Goal: Book appointment/travel/reservation

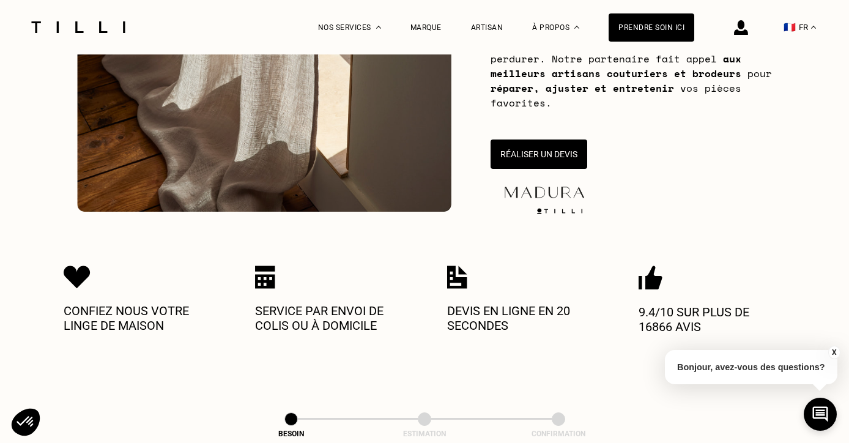
scroll to position [270, 0]
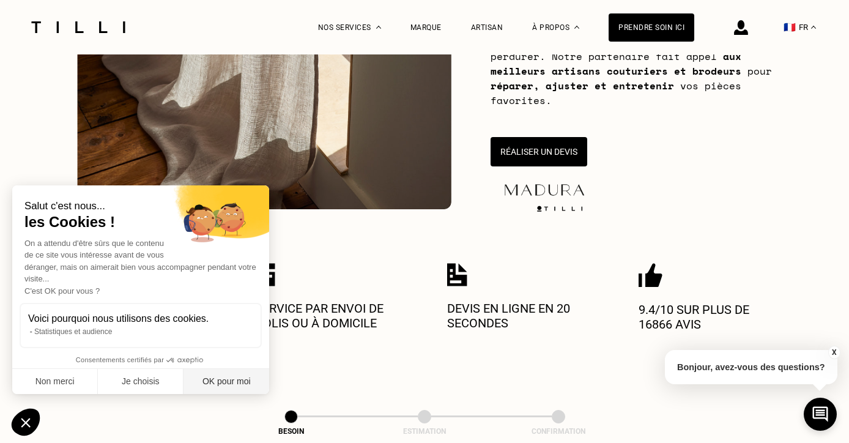
click at [229, 378] on button "OK pour moi" at bounding box center [226, 382] width 86 height 26
checkbox input "true"
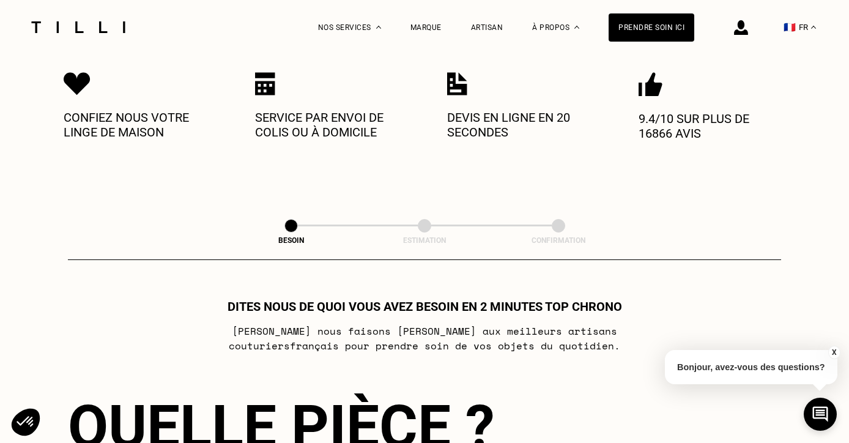
scroll to position [305, 0]
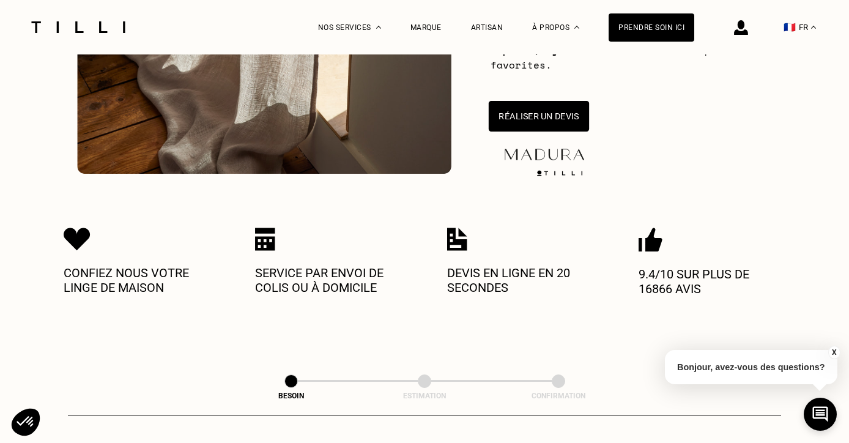
click at [532, 124] on button "Réaliser un devis" at bounding box center [538, 116] width 100 height 31
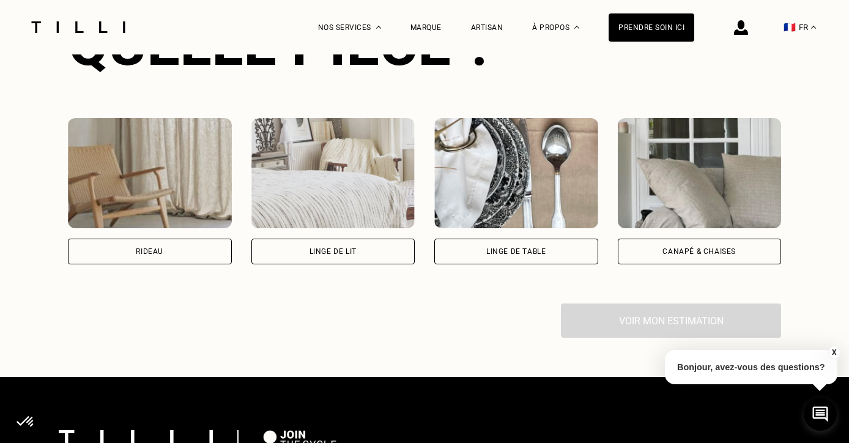
scroll to position [858, 0]
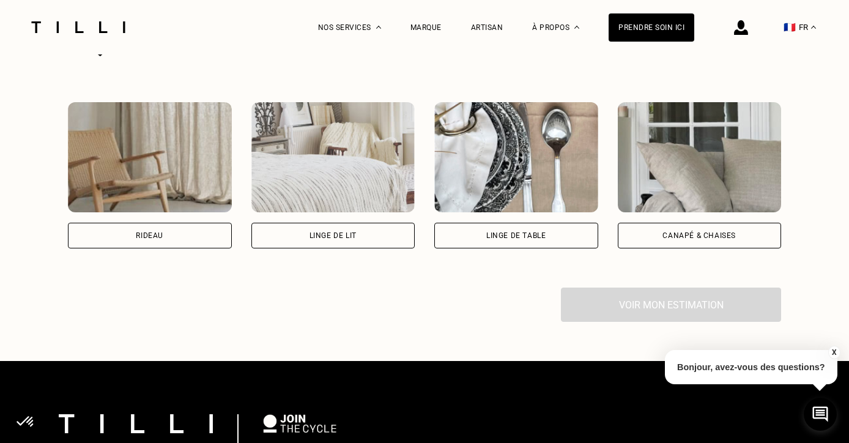
click at [199, 226] on div "Rideau" at bounding box center [150, 236] width 164 height 26
select select "FR"
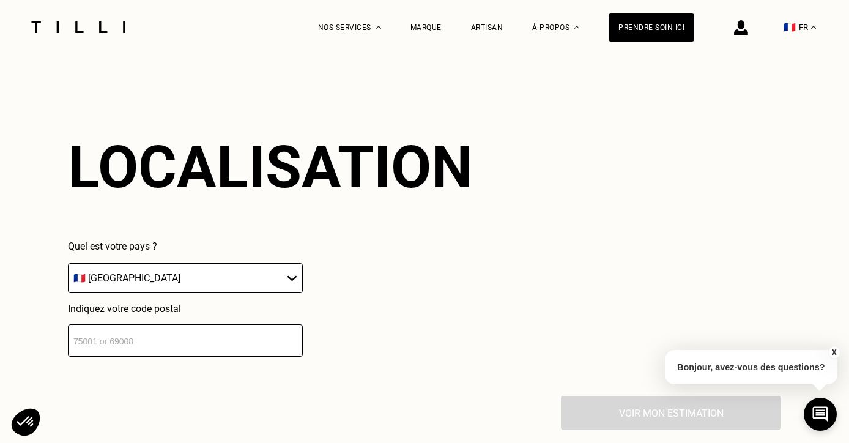
scroll to position [1069, 0]
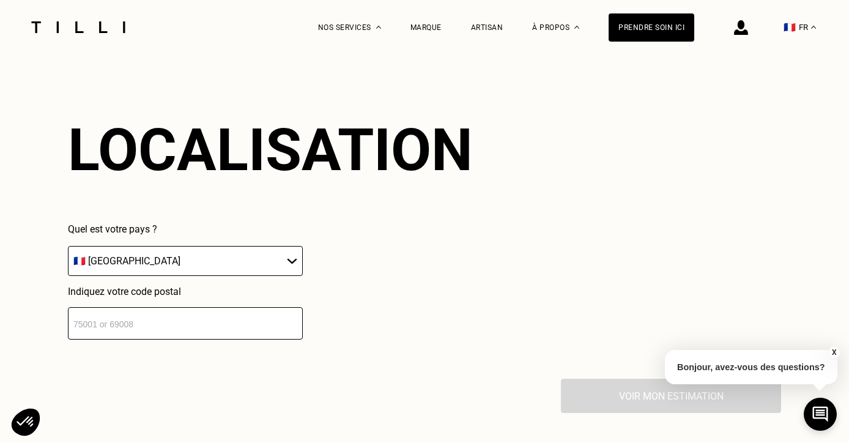
click at [212, 325] on input "number" at bounding box center [185, 323] width 235 height 32
type input "75014"
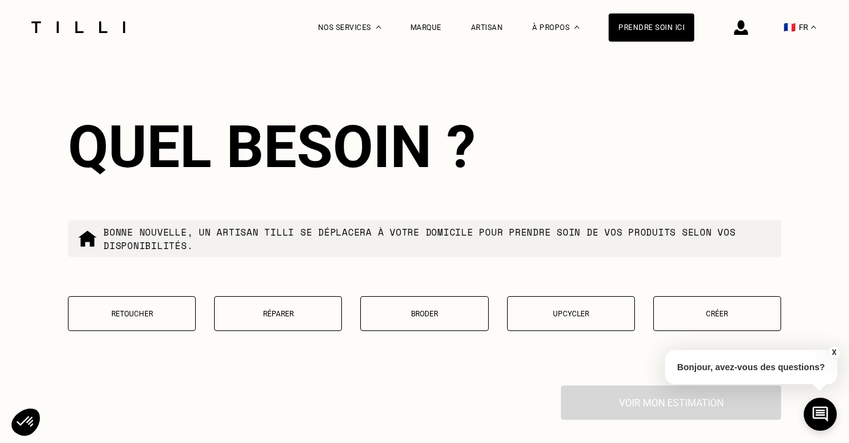
scroll to position [1377, 0]
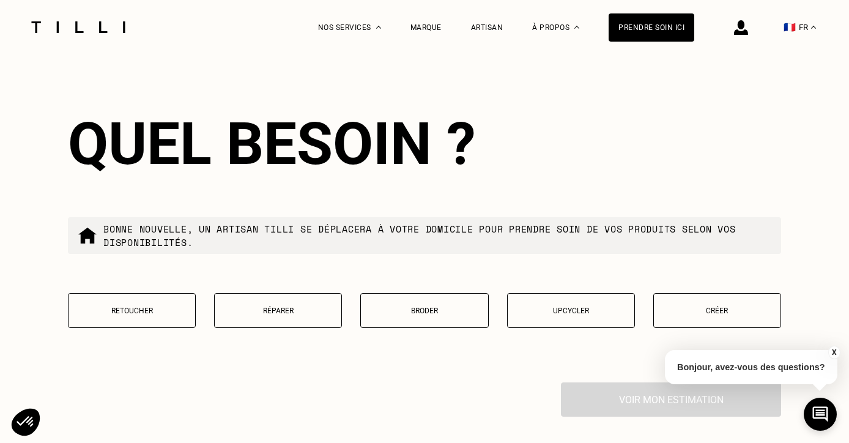
click at [140, 307] on p "Retoucher" at bounding box center [132, 310] width 114 height 9
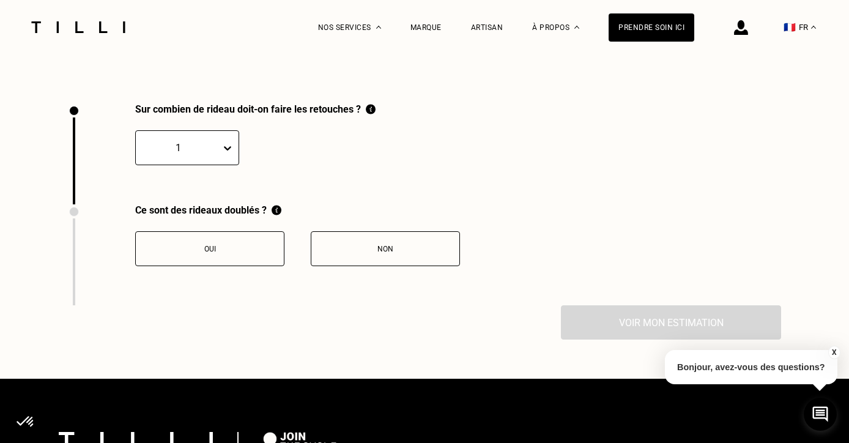
scroll to position [1684, 0]
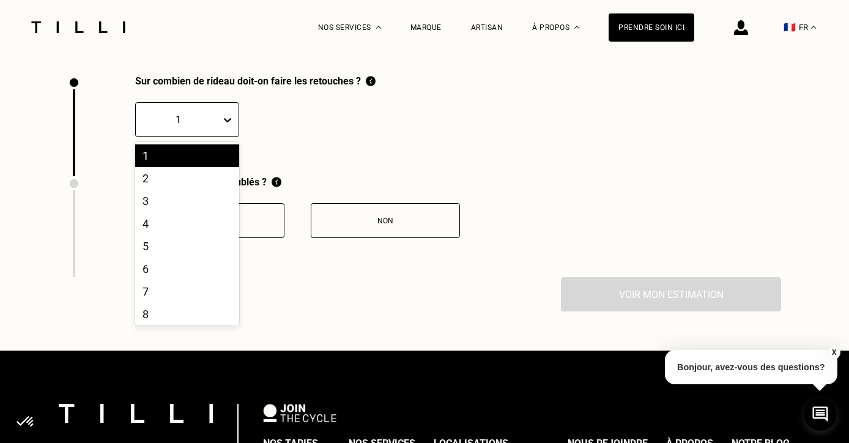
click at [222, 118] on icon at bounding box center [227, 120] width 12 height 12
click at [197, 177] on div "2" at bounding box center [187, 178] width 104 height 23
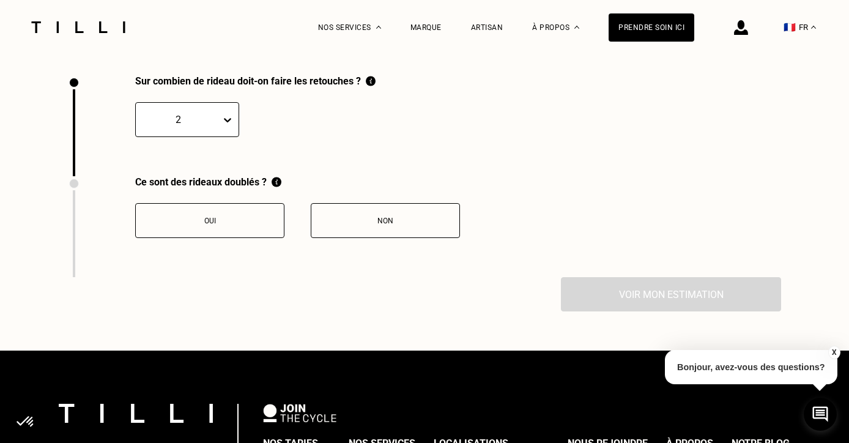
click at [230, 227] on button "Oui" at bounding box center [209, 220] width 149 height 35
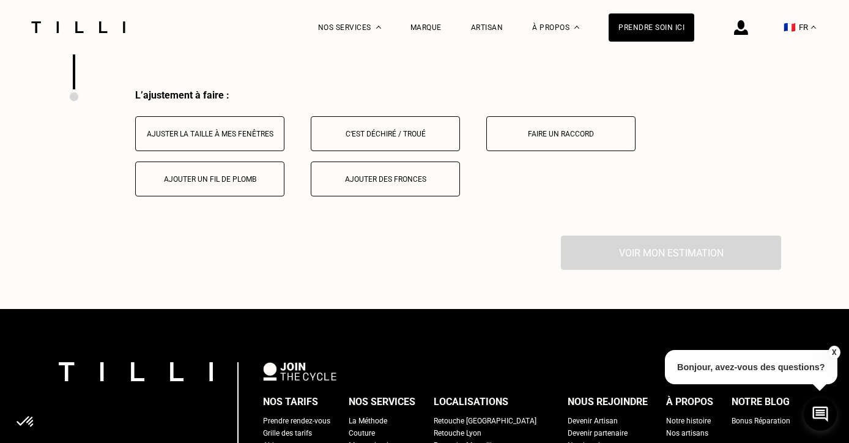
scroll to position [1885, 0]
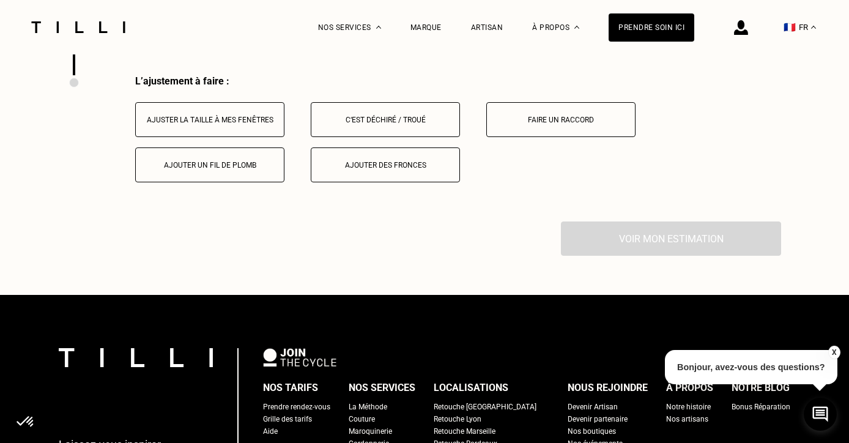
click at [224, 124] on div "Ajuster la taille à mes fenêtres" at bounding box center [210, 120] width 136 height 9
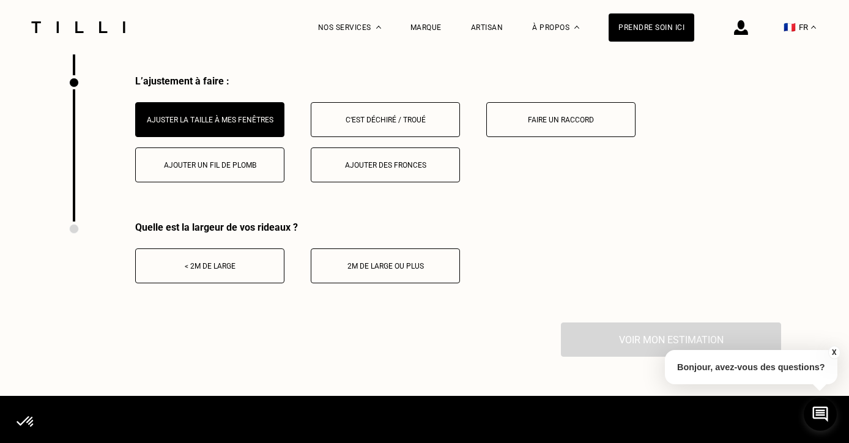
click at [245, 262] on div "< 2m de large" at bounding box center [210, 266] width 136 height 9
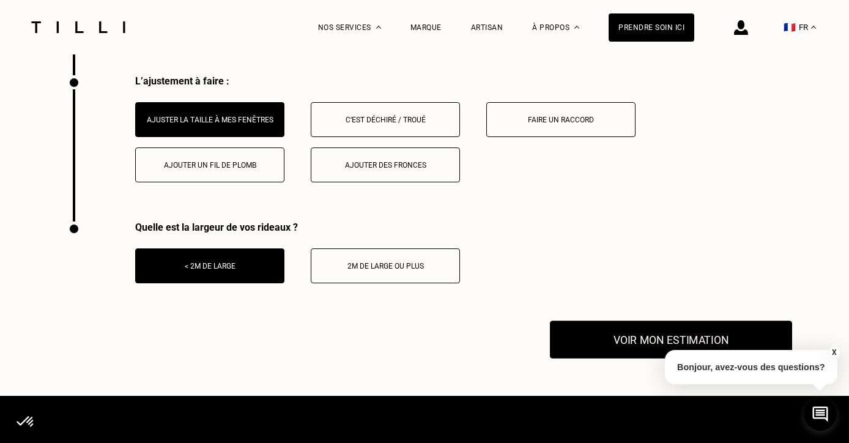
click at [628, 338] on button "Voir mon estimation" at bounding box center [671, 339] width 242 height 38
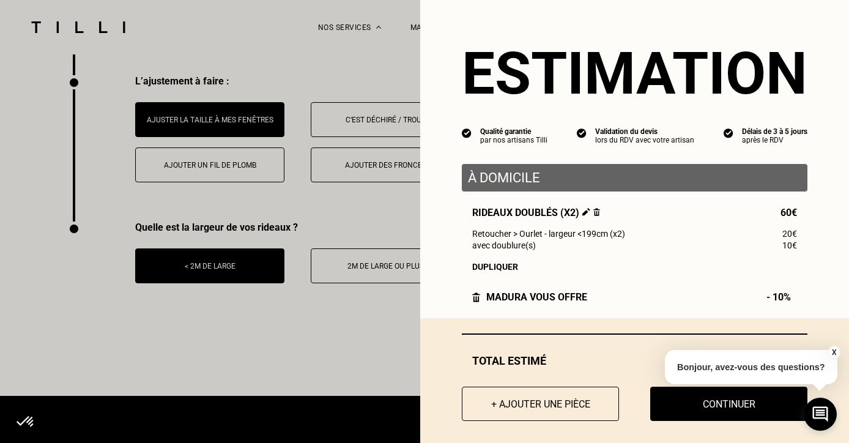
scroll to position [10, 0]
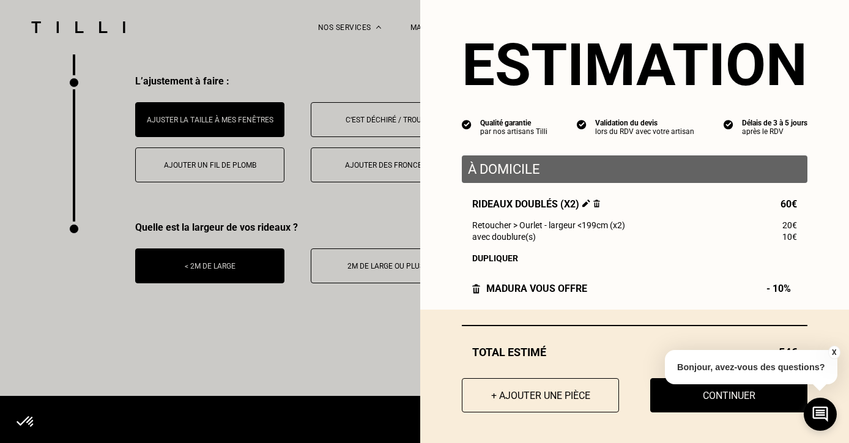
click at [834, 350] on button "X" at bounding box center [833, 351] width 12 height 13
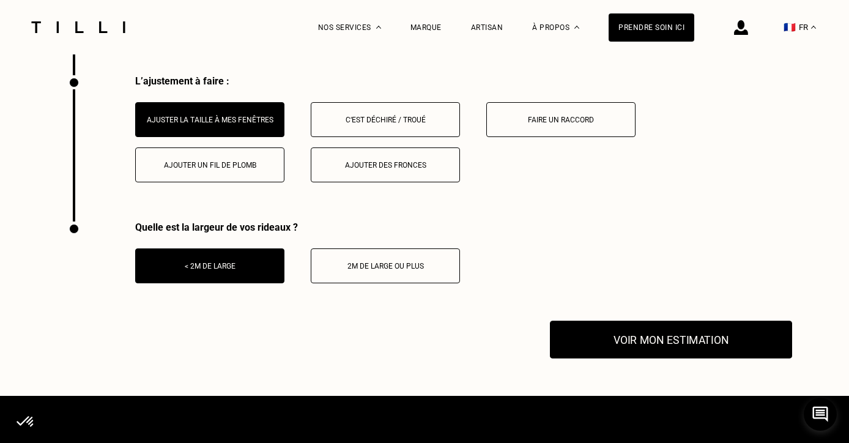
click at [676, 336] on button "Voir mon estimation" at bounding box center [671, 339] width 242 height 38
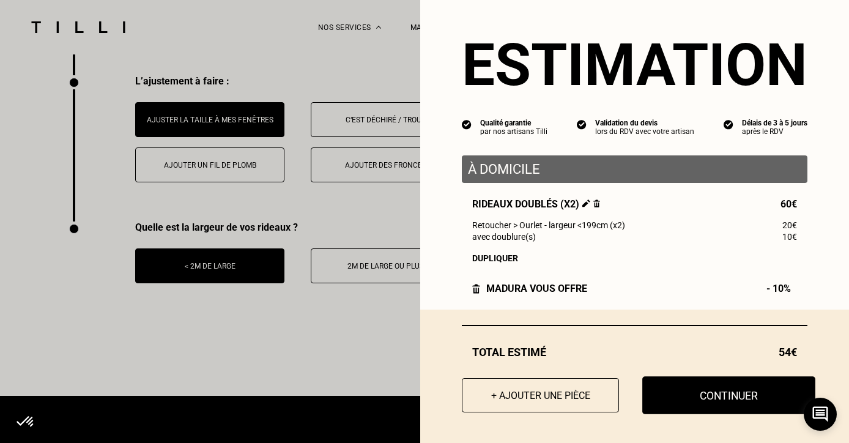
click at [719, 391] on button "Continuer" at bounding box center [728, 395] width 173 height 38
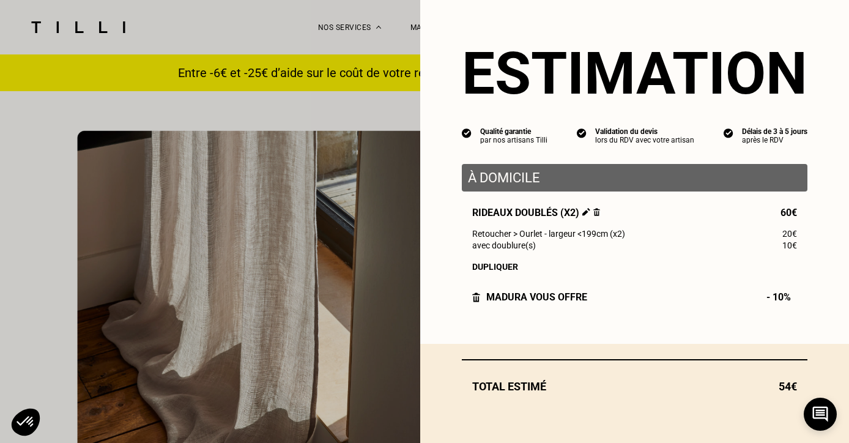
select select "FR"
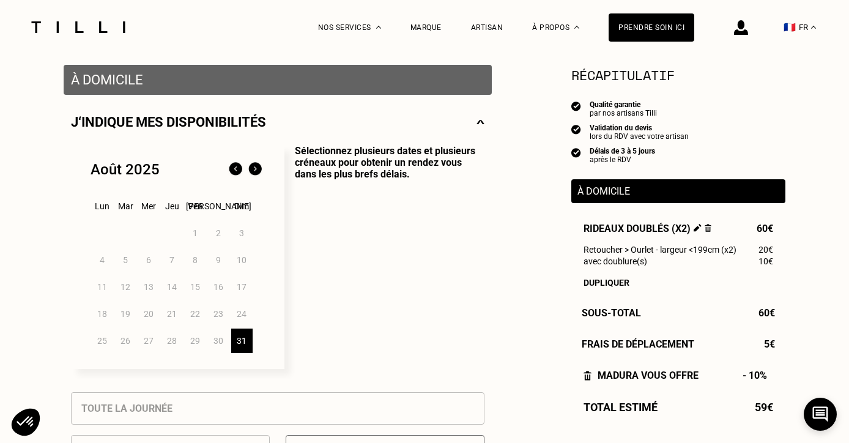
scroll to position [232, 0]
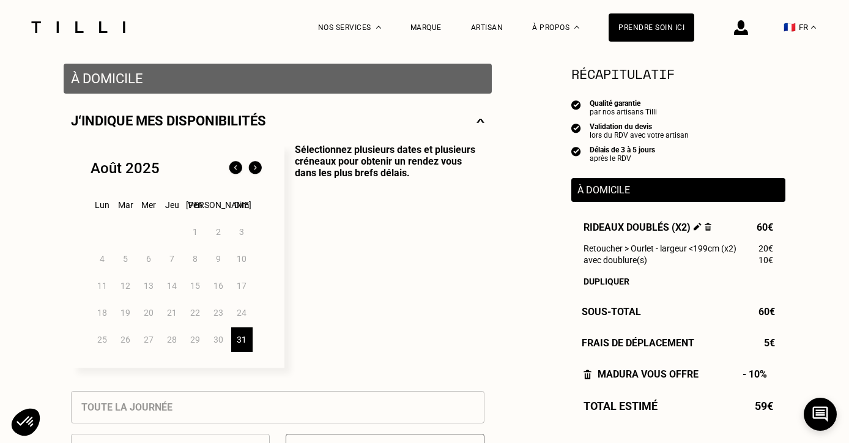
click at [238, 341] on div "31" at bounding box center [241, 339] width 21 height 24
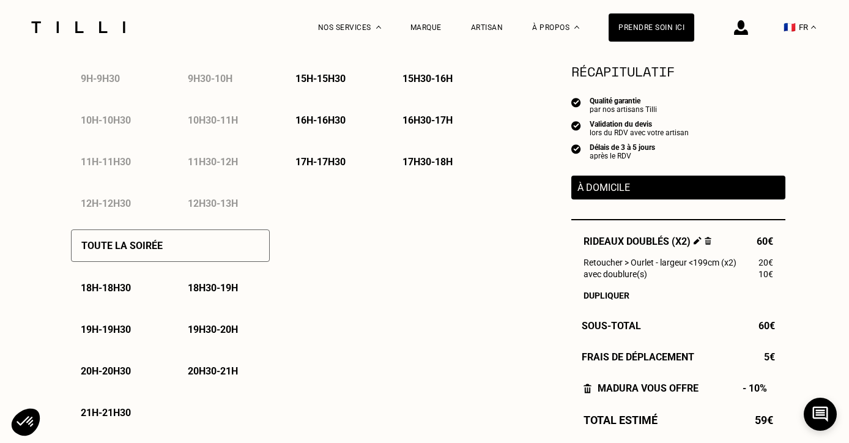
scroll to position [760, 0]
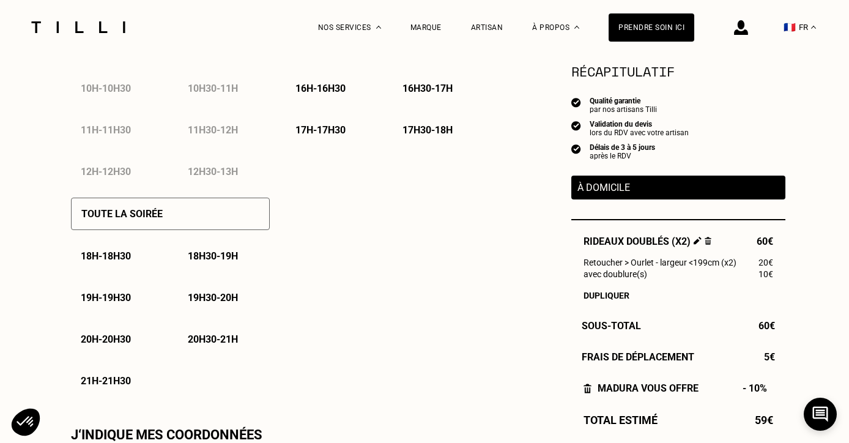
click at [221, 256] on p "18h30 - 19h" at bounding box center [213, 256] width 50 height 12
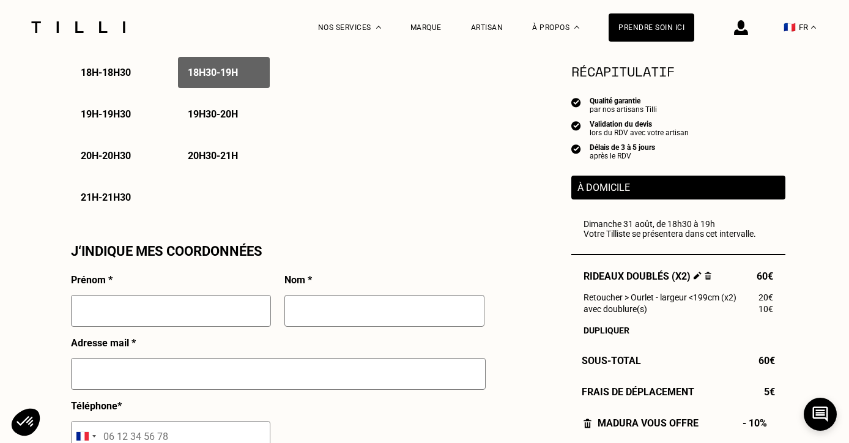
scroll to position [957, 0]
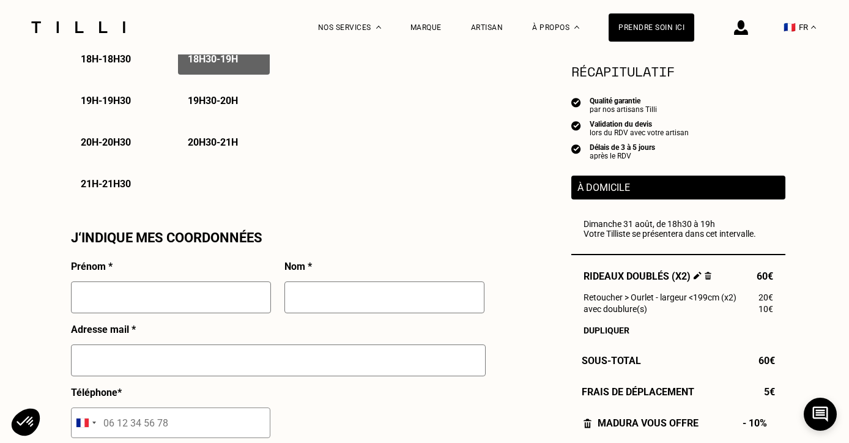
click at [237, 301] on input "text" at bounding box center [171, 297] width 200 height 32
click at [823, 415] on icon at bounding box center [820, 414] width 20 height 32
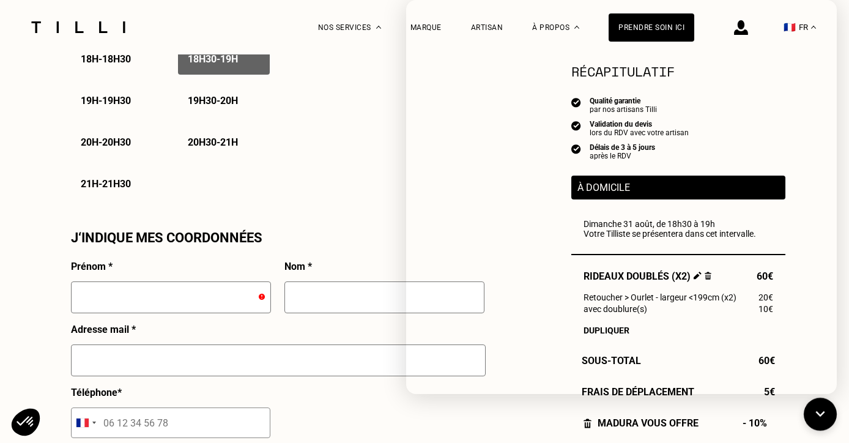
click at [816, 415] on icon at bounding box center [820, 414] width 20 height 32
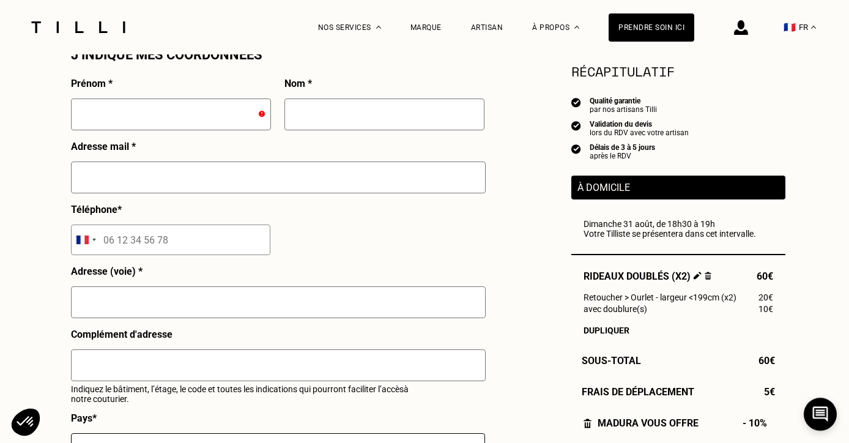
scroll to position [1164, 0]
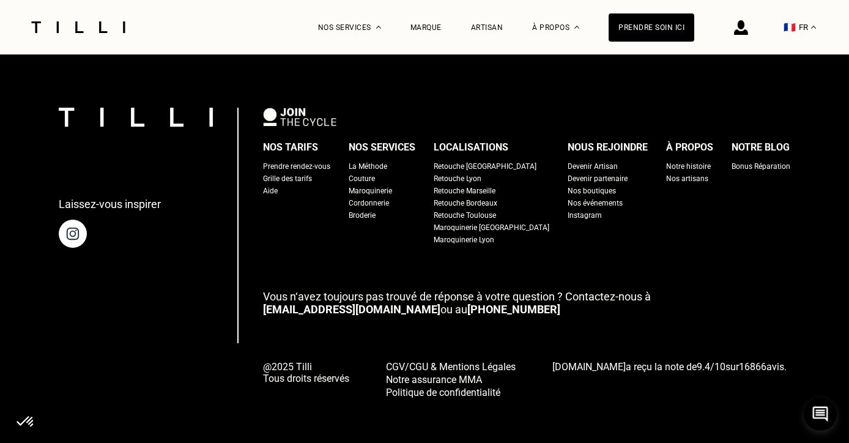
scroll to position [1172, 0]
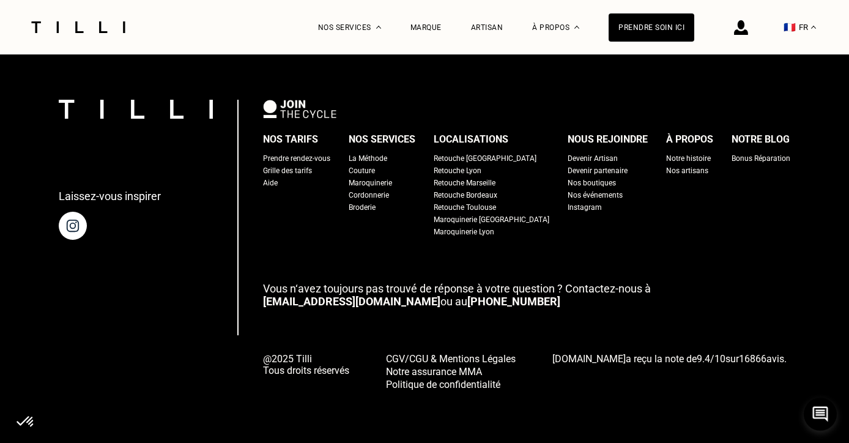
select select "FR"
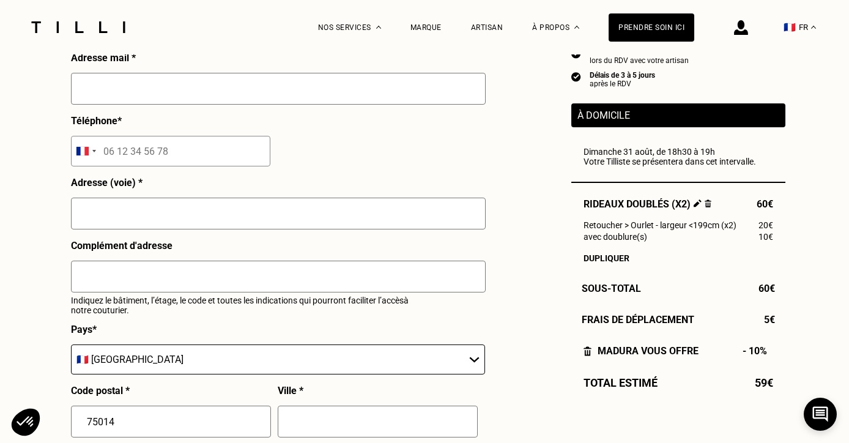
scroll to position [1113, 0]
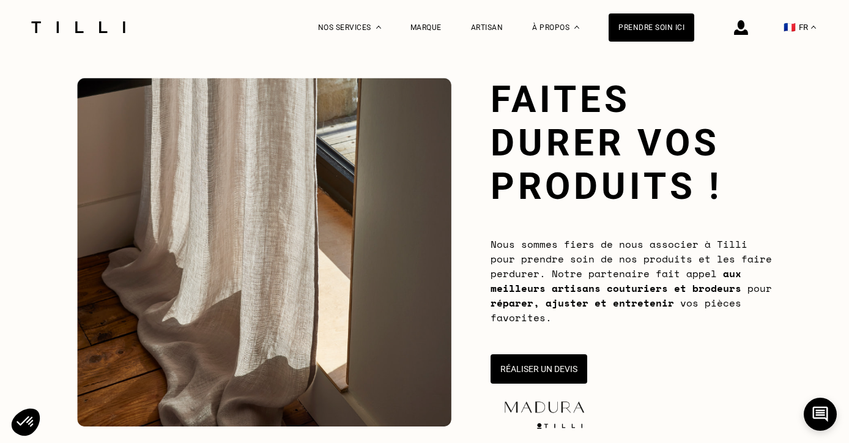
scroll to position [55, 0]
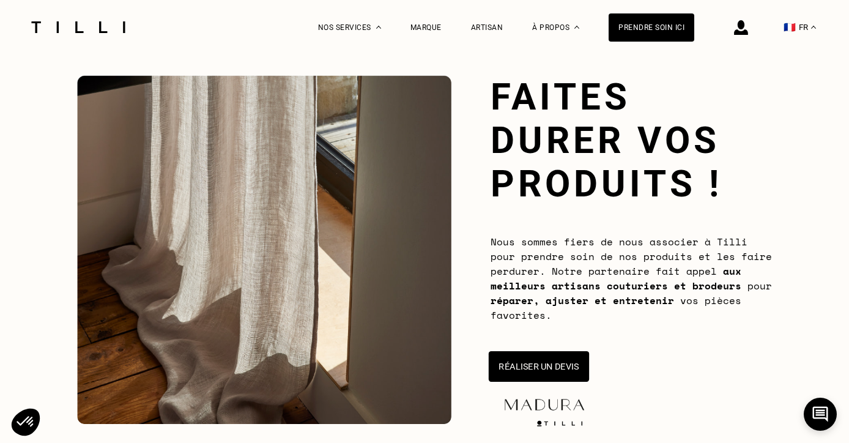
click at [528, 359] on button "Réaliser un devis" at bounding box center [538, 366] width 100 height 31
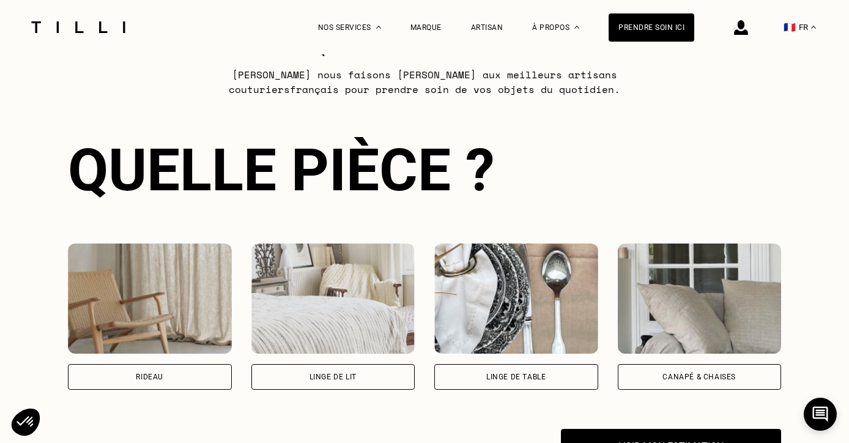
scroll to position [739, 0]
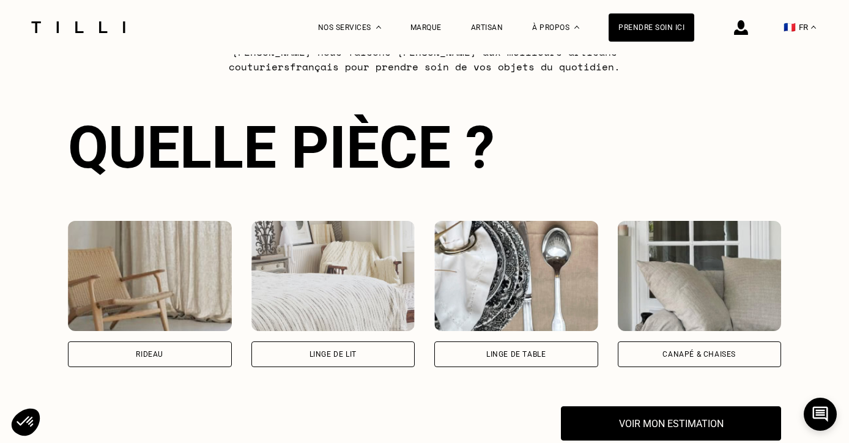
click at [191, 352] on div "Rideau" at bounding box center [150, 354] width 164 height 26
select select "FR"
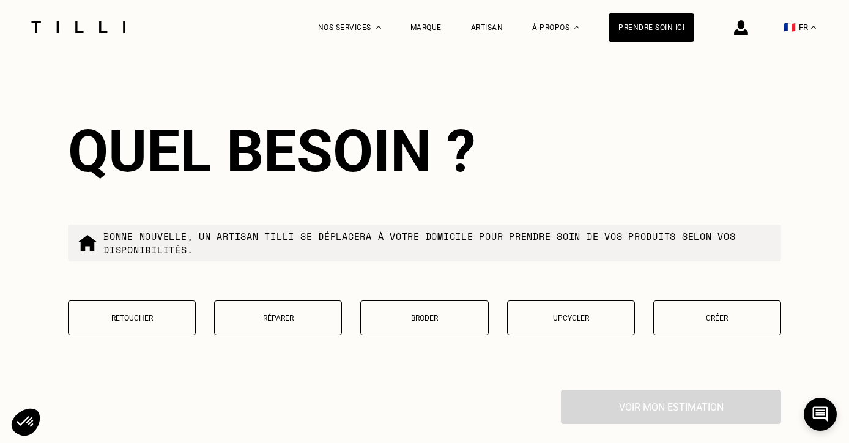
scroll to position [1393, 0]
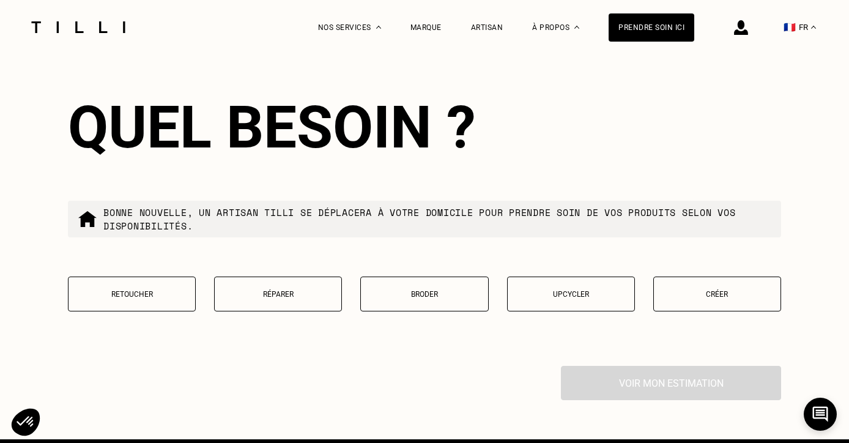
click at [125, 292] on p "Retoucher" at bounding box center [132, 294] width 114 height 9
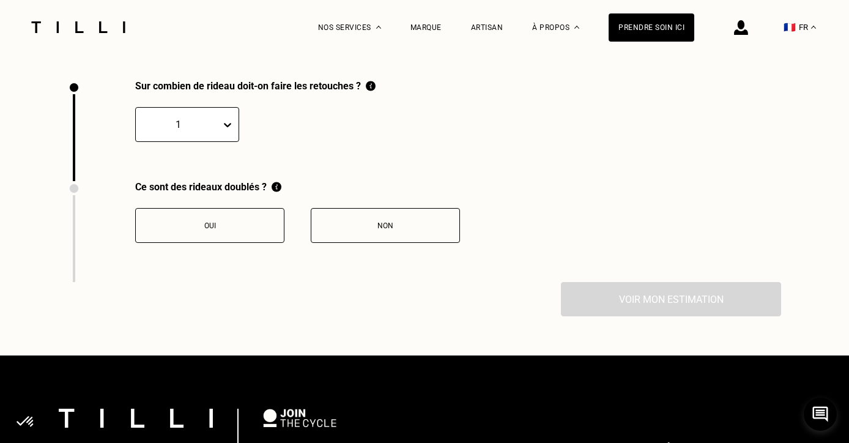
scroll to position [1684, 0]
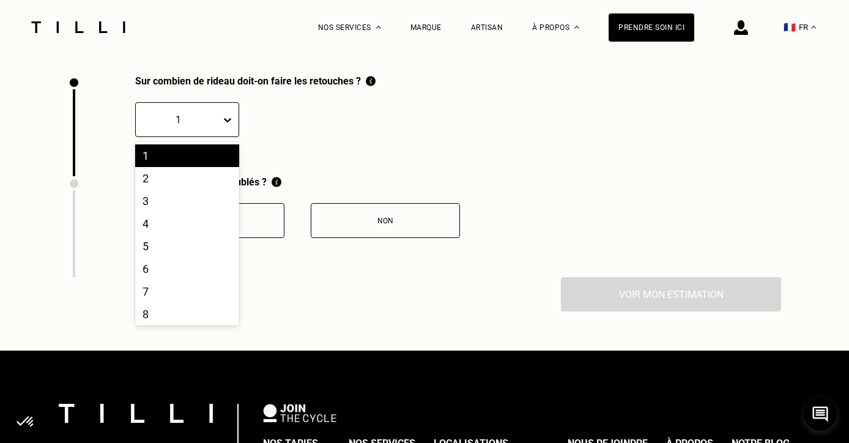
click at [223, 125] on icon at bounding box center [227, 120] width 12 height 12
click at [198, 225] on div "4" at bounding box center [187, 223] width 104 height 23
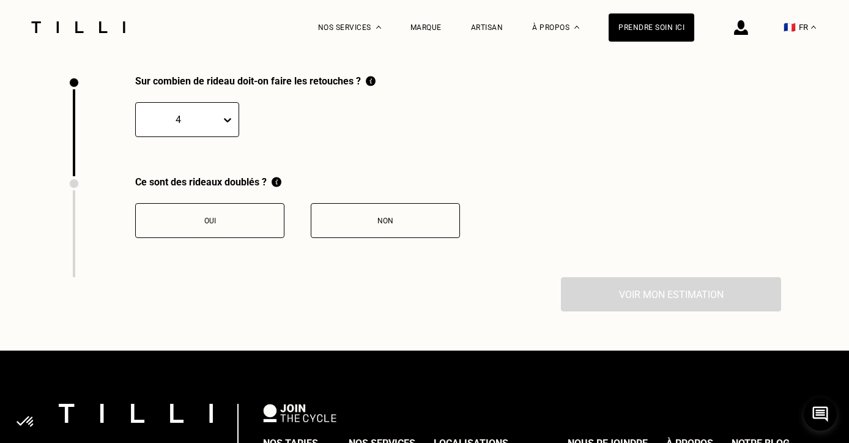
click at [356, 222] on div "Non" at bounding box center [385, 220] width 136 height 9
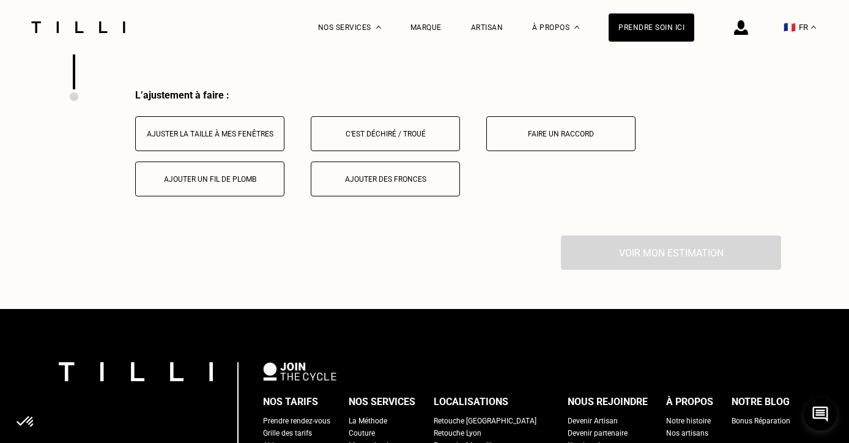
scroll to position [1885, 0]
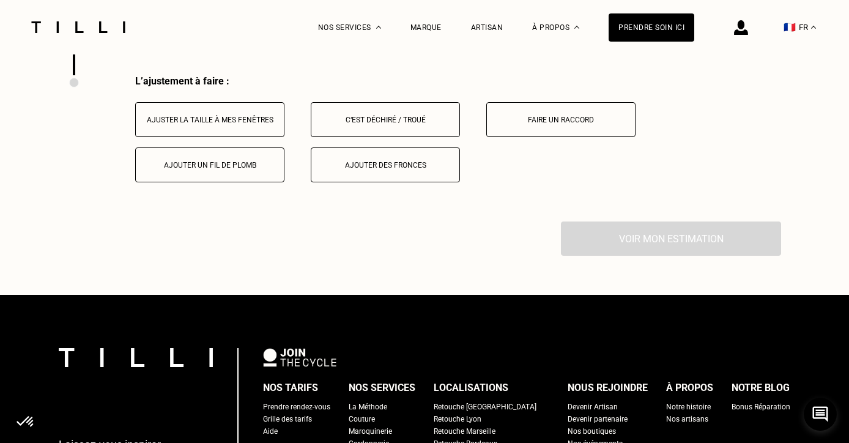
click at [252, 123] on div "Ajuster la taille à mes fenêtres" at bounding box center [210, 120] width 136 height 9
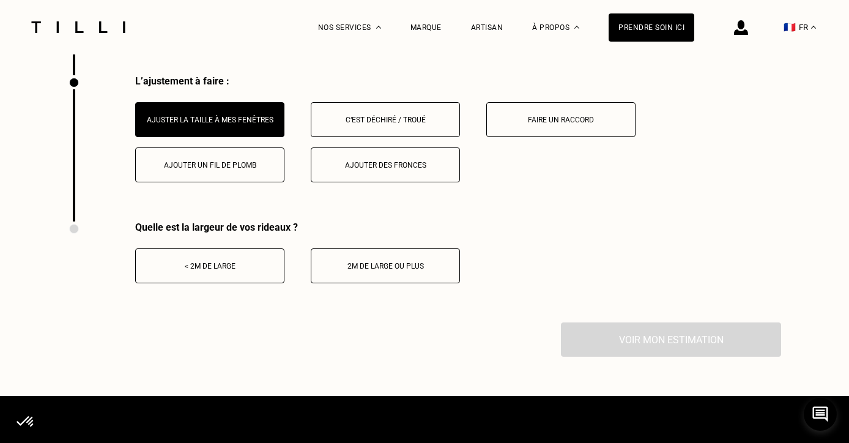
click at [221, 263] on div "< 2m de large" at bounding box center [210, 266] width 136 height 9
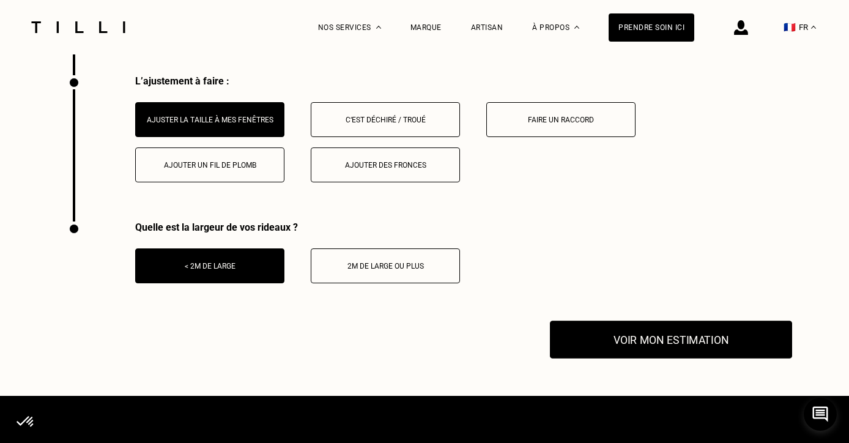
click at [644, 337] on button "Voir mon estimation" at bounding box center [671, 339] width 242 height 38
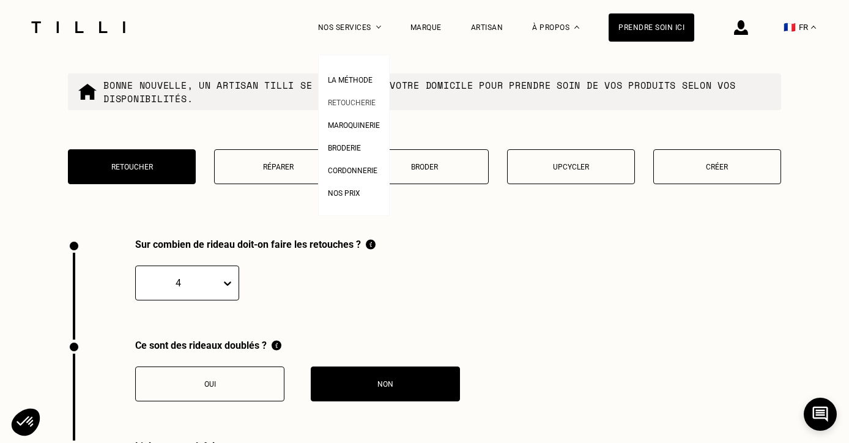
scroll to position [1528, 0]
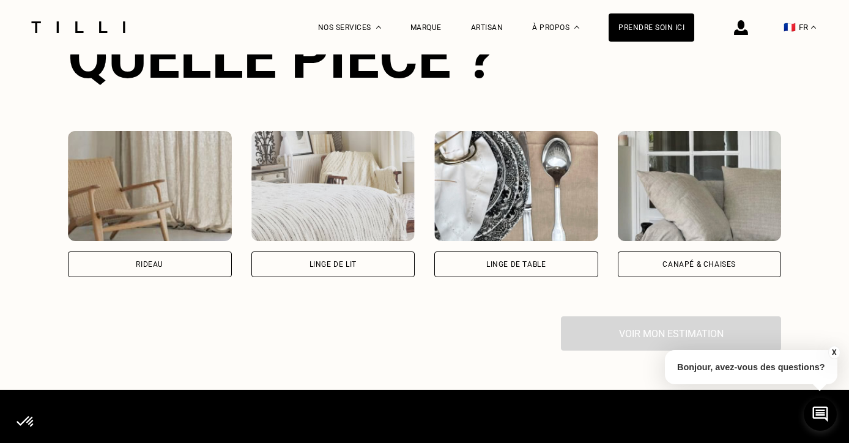
scroll to position [811, 0]
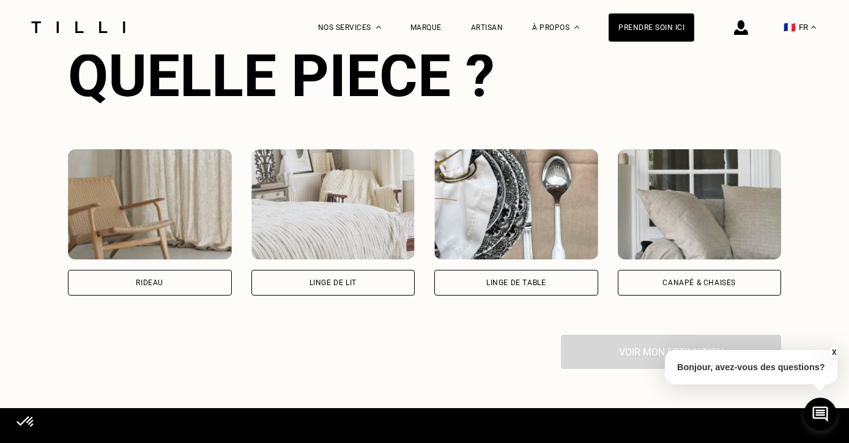
click at [201, 281] on div "Rideau" at bounding box center [150, 283] width 164 height 26
select select "FR"
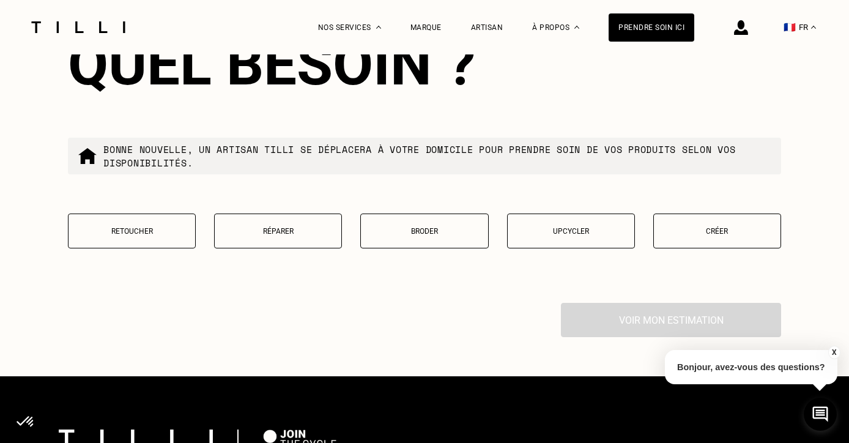
scroll to position [1545, 0]
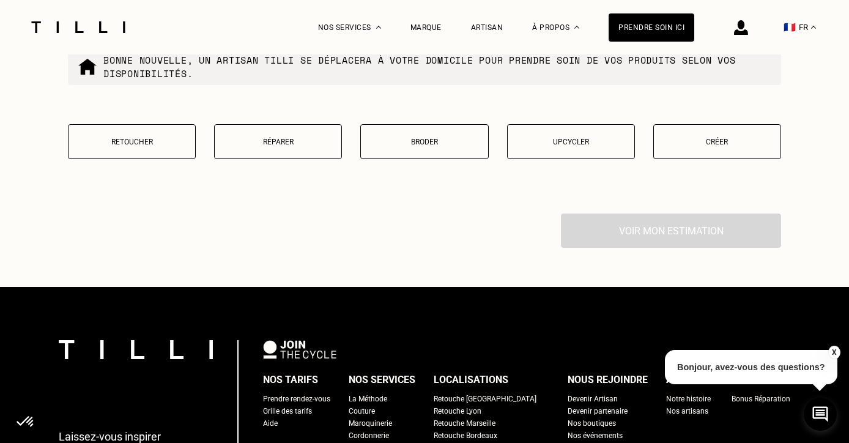
click at [136, 147] on button "Retoucher" at bounding box center [132, 141] width 128 height 35
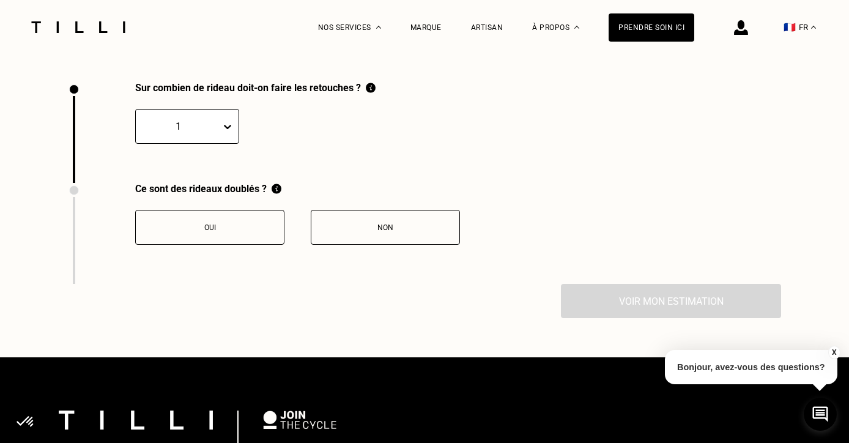
scroll to position [1684, 0]
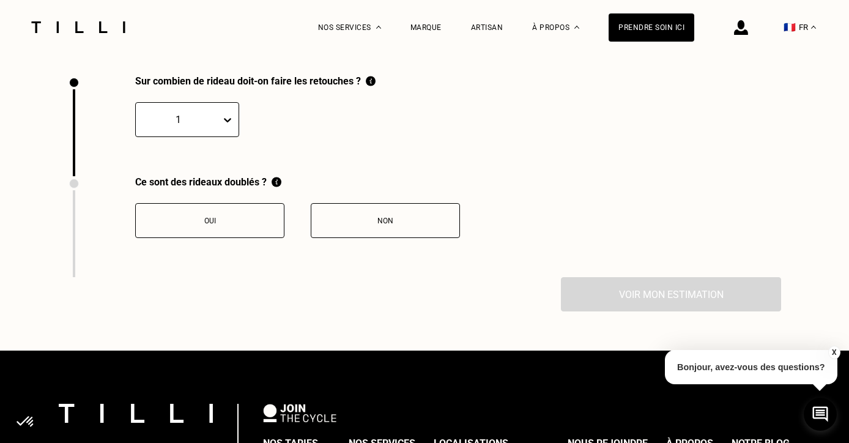
click at [230, 117] on icon at bounding box center [227, 120] width 12 height 12
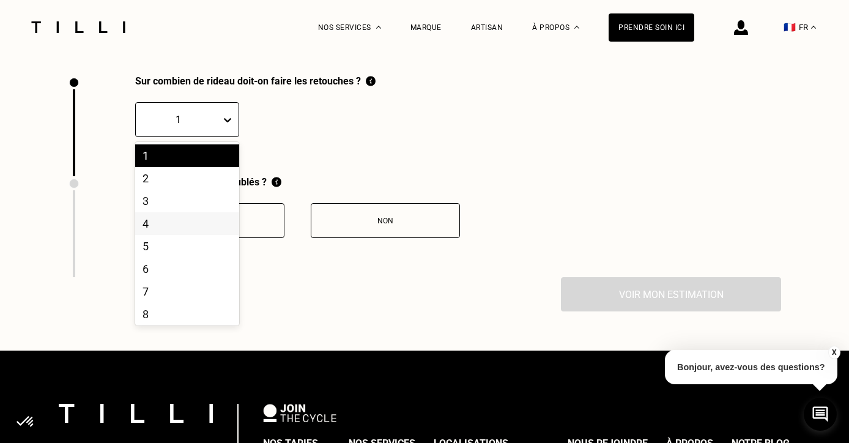
click at [193, 230] on div "4" at bounding box center [187, 223] width 104 height 23
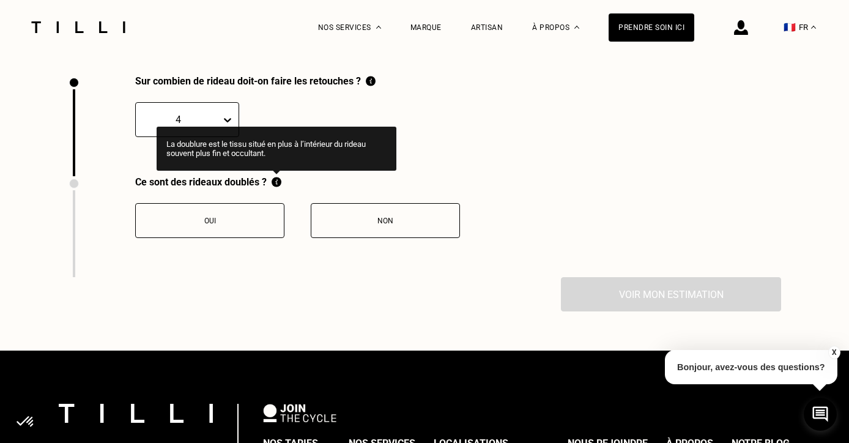
click at [276, 183] on img at bounding box center [276, 182] width 10 height 12
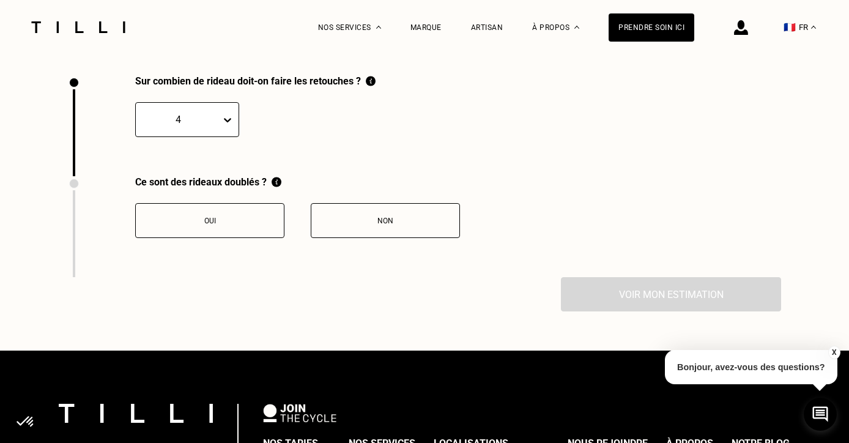
click at [413, 166] on div "Sur combien de rideau doit-on faire les retouches ? 4" at bounding box center [424, 125] width 713 height 101
click at [392, 226] on button "Non" at bounding box center [385, 220] width 149 height 35
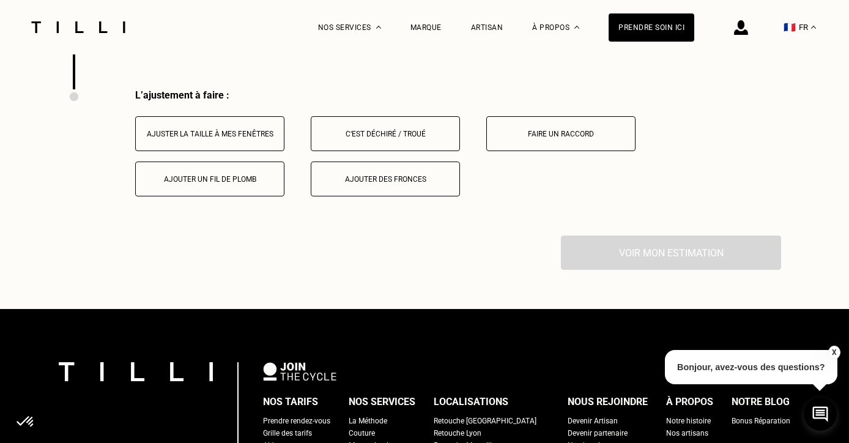
scroll to position [1885, 0]
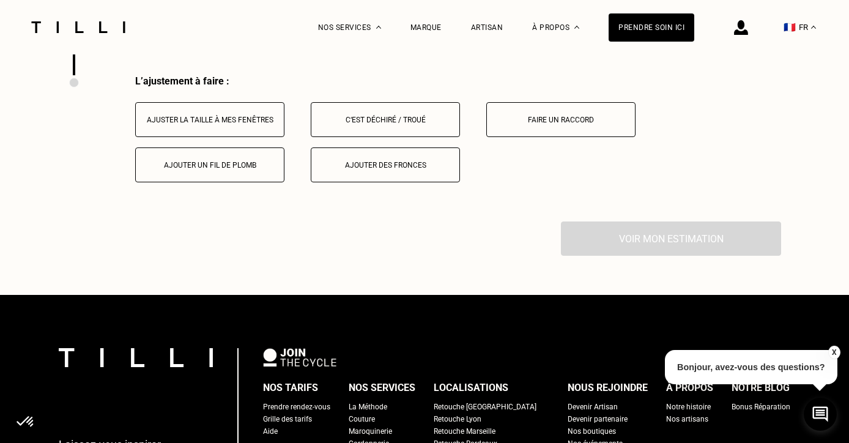
click at [234, 124] on button "Ajuster la taille à mes fenêtres" at bounding box center [209, 119] width 149 height 35
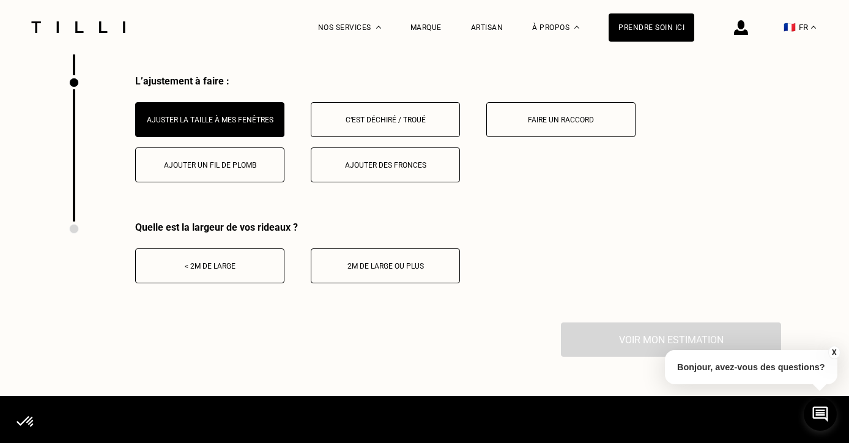
click at [212, 274] on button "< 2m de large" at bounding box center [209, 265] width 149 height 35
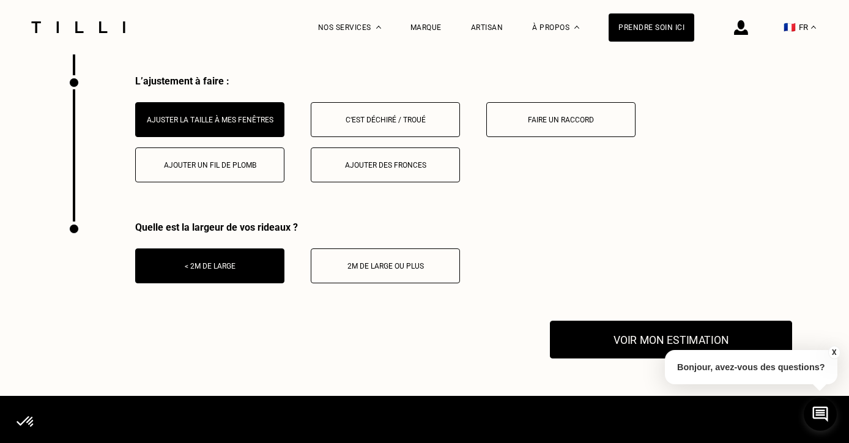
click at [620, 326] on button "Voir mon estimation" at bounding box center [671, 339] width 242 height 38
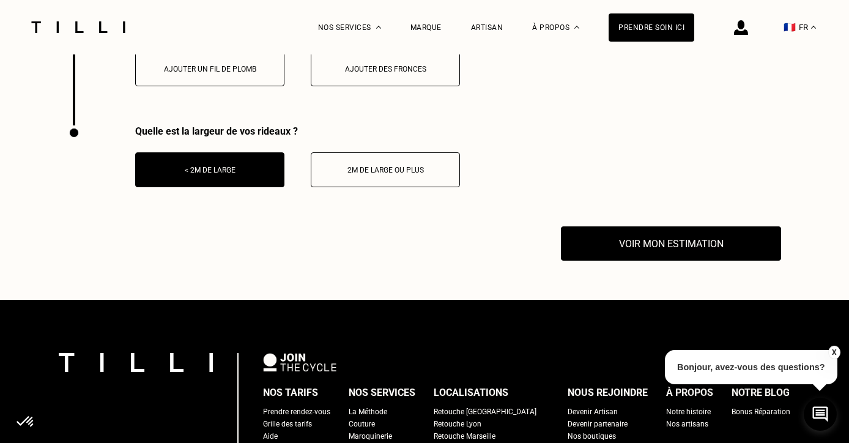
scroll to position [1987, 0]
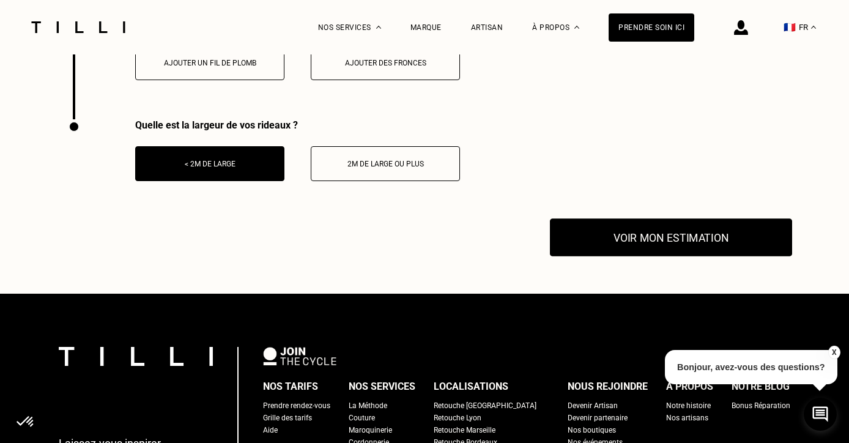
click at [648, 240] on button "Voir mon estimation" at bounding box center [671, 237] width 242 height 38
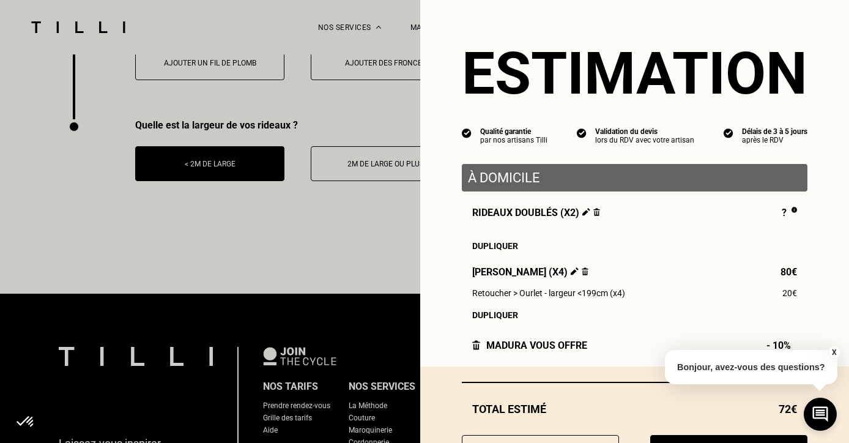
scroll to position [57, 0]
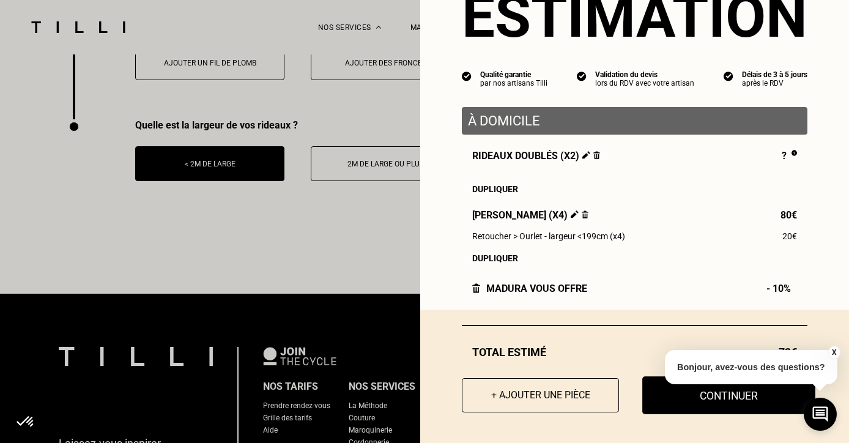
click at [682, 398] on button "Continuer" at bounding box center [728, 395] width 173 height 38
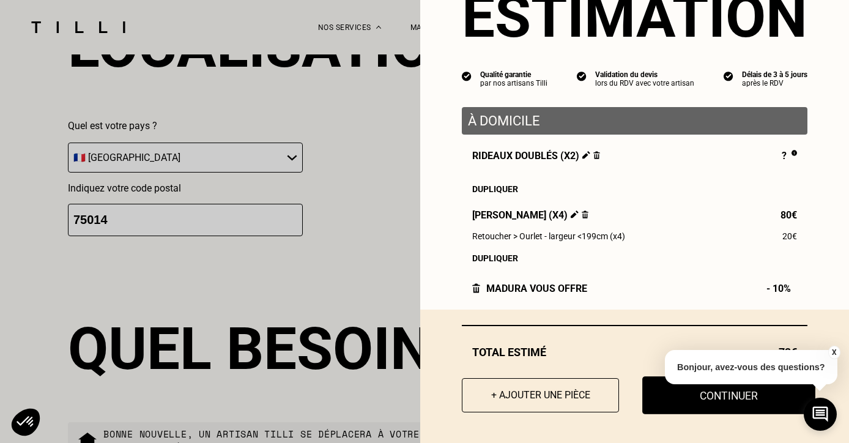
select select "FR"
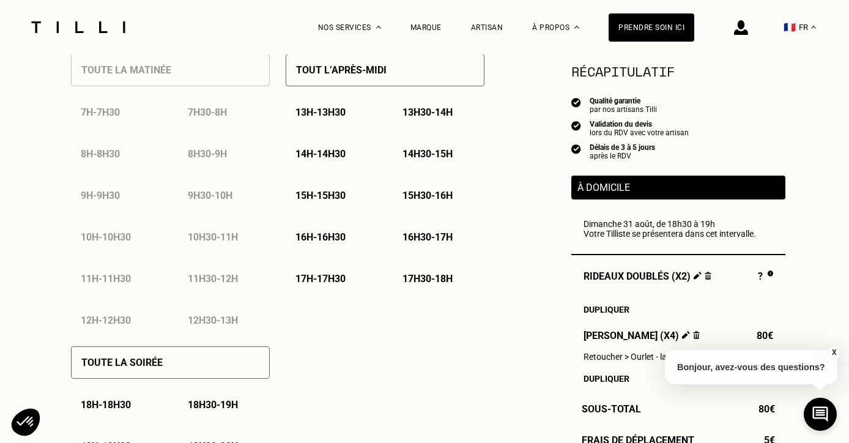
scroll to position [663, 0]
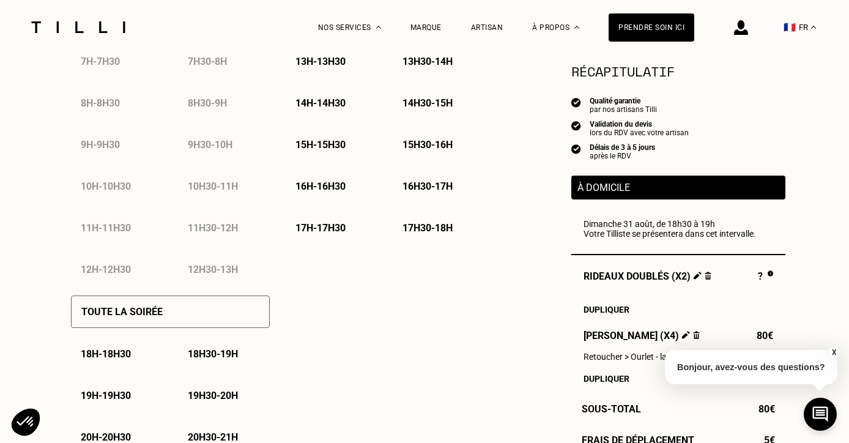
click at [208, 358] on p "18h30 - 19h" at bounding box center [213, 354] width 50 height 12
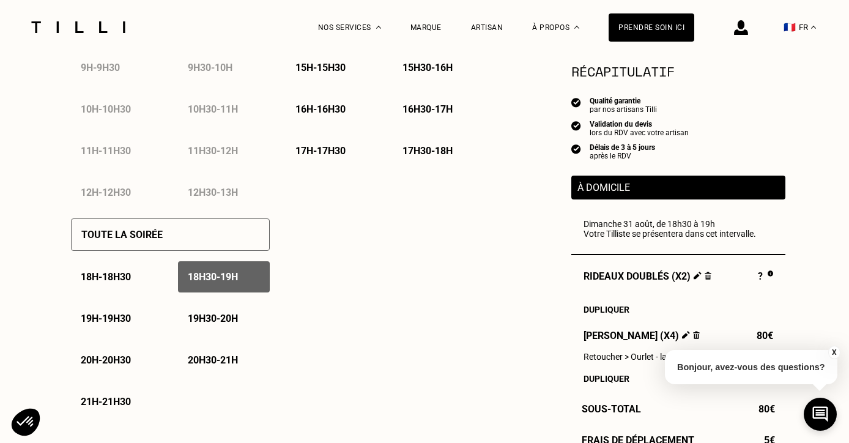
scroll to position [927, 0]
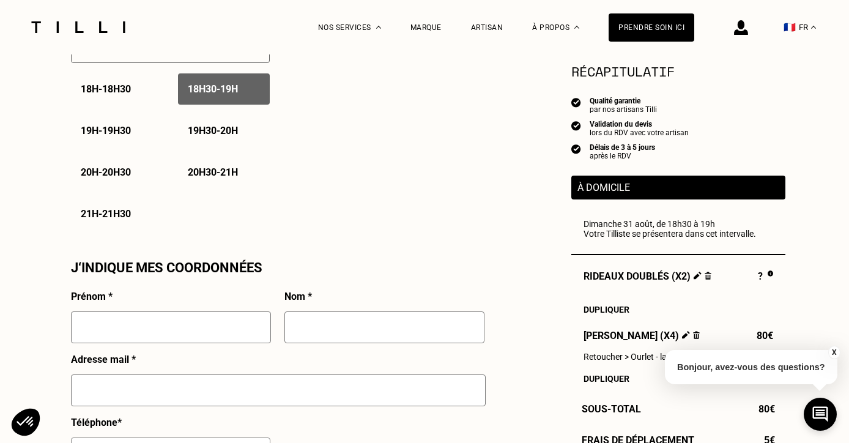
click at [222, 323] on input "text" at bounding box center [171, 327] width 200 height 32
type input "[PERSON_NAME]"
type input "[PERSON_NAME][EMAIL_ADDRESS][PERSON_NAME][DOMAIN_NAME]"
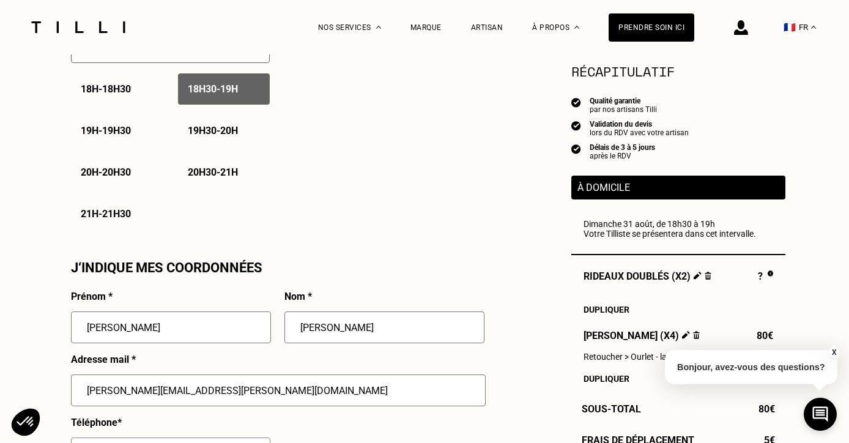
type input "06 78 03 37 20"
type input "[STREET_ADDRESS]"
type input "4è étage Gauche"
type input "75014 - [GEOGRAPHIC_DATA] 14"
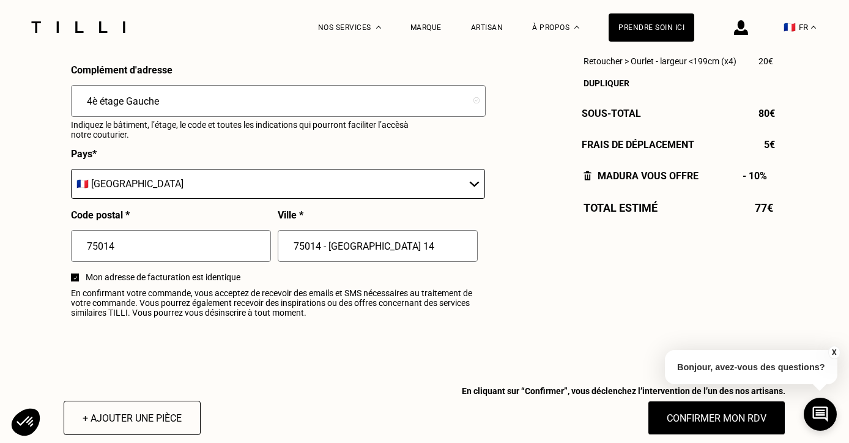
scroll to position [1483, 0]
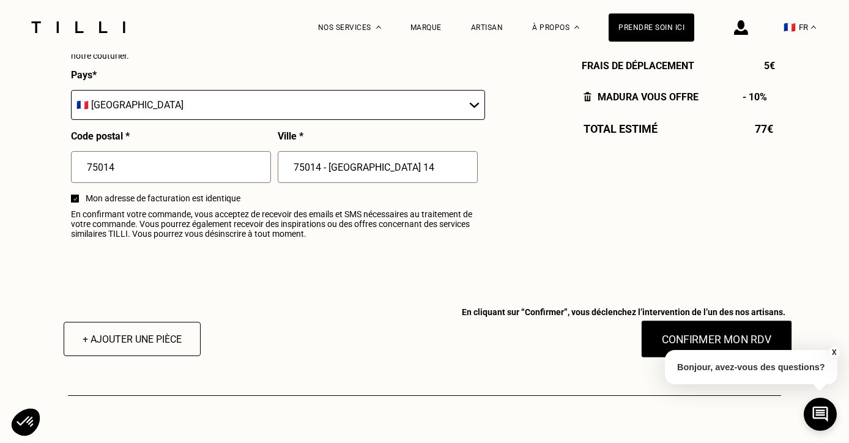
click at [674, 332] on button "Confirmer mon RDV" at bounding box center [717, 339] width 152 height 38
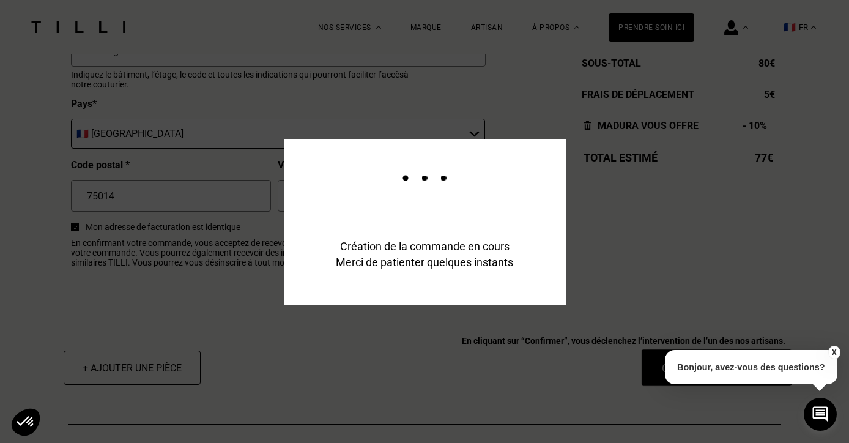
scroll to position [1512, 0]
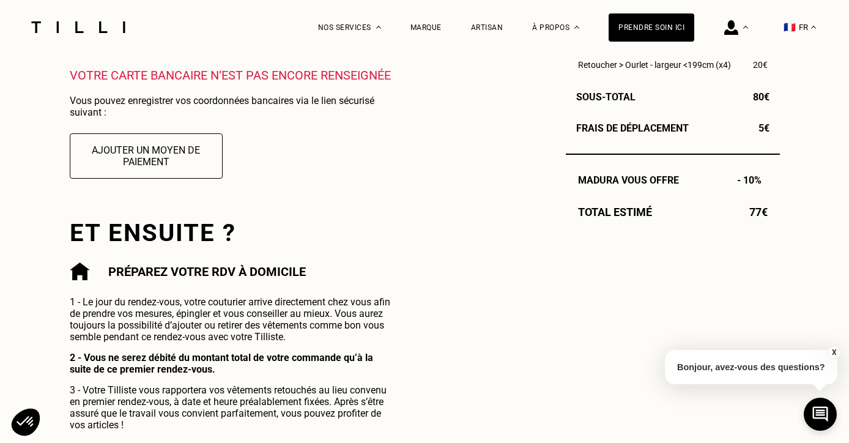
scroll to position [478, 0]
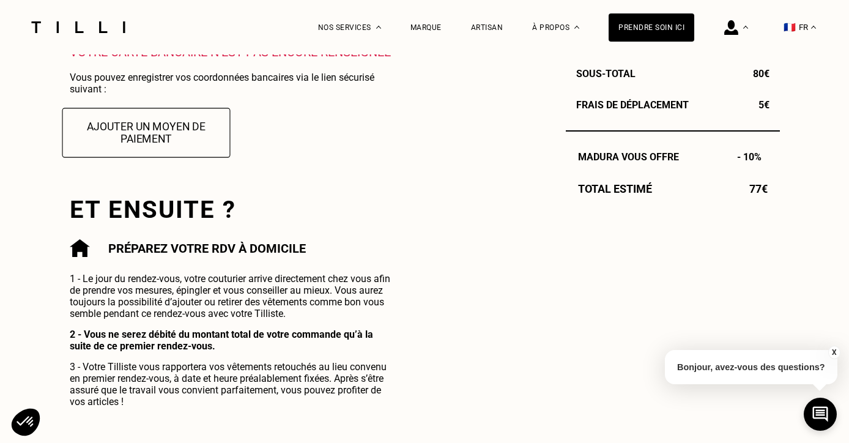
click at [154, 133] on button "Ajouter un moyen de paiement" at bounding box center [146, 133] width 168 height 50
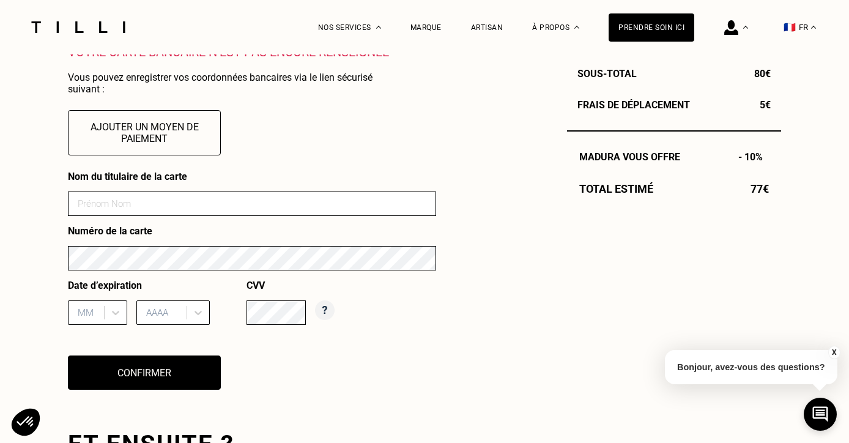
click at [193, 198] on input at bounding box center [252, 203] width 368 height 24
type input "[PERSON_NAME]"
type input "09"
type input "2029"
click at [292, 376] on div "Nom du titulaire de la carte [PERSON_NAME] Numéro de la carte Date d’expiration…" at bounding box center [252, 288] width 368 height 234
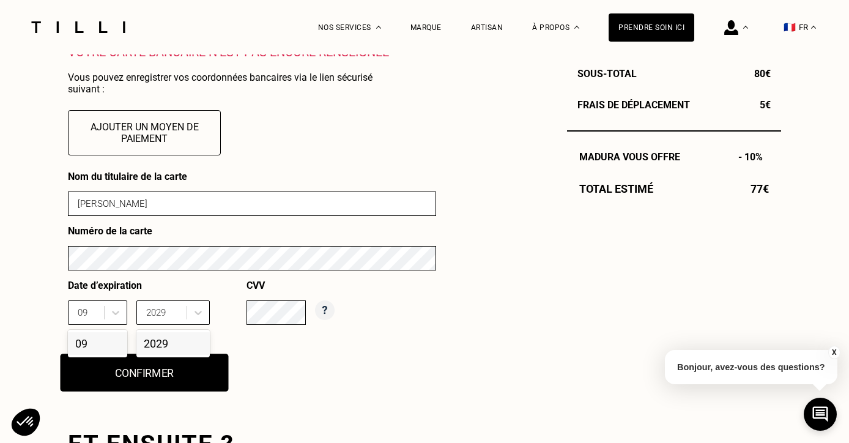
click at [177, 374] on button "Confirmer" at bounding box center [145, 372] width 168 height 38
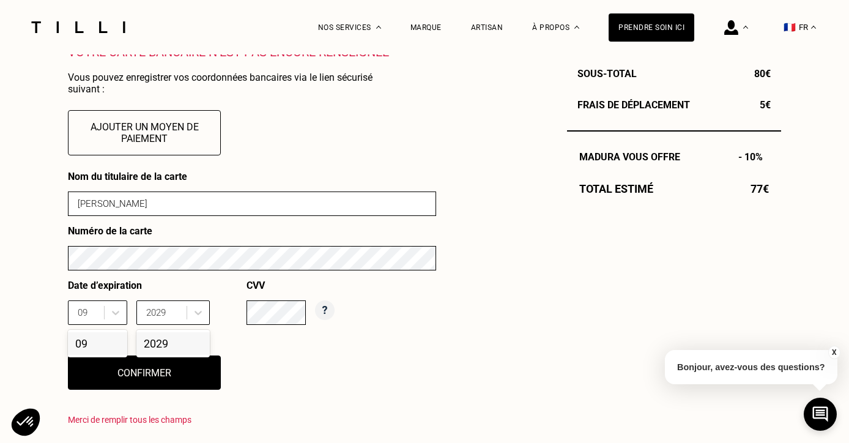
click at [97, 340] on div "09" at bounding box center [97, 343] width 59 height 23
click at [166, 341] on div "2029" at bounding box center [172, 343] width 73 height 23
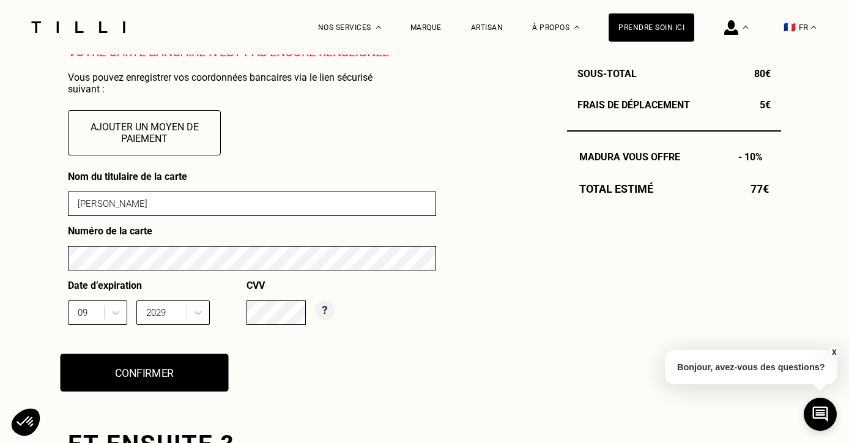
click at [151, 380] on button "Confirmer" at bounding box center [145, 372] width 168 height 38
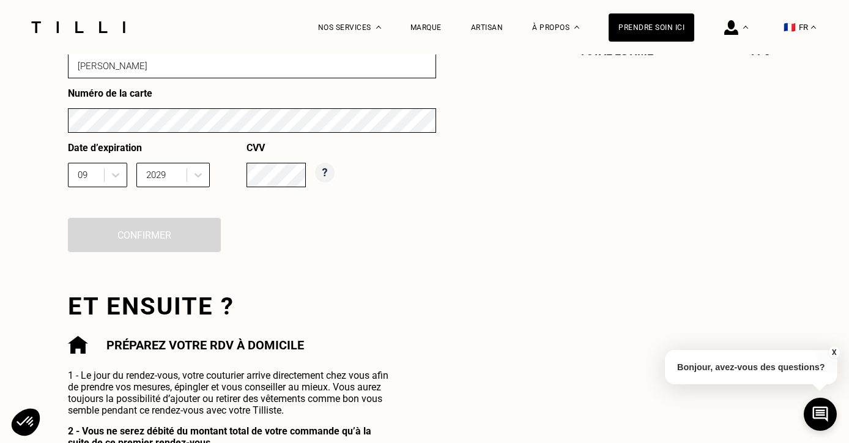
scroll to position [663, 0]
